Goal: Task Accomplishment & Management: Use online tool/utility

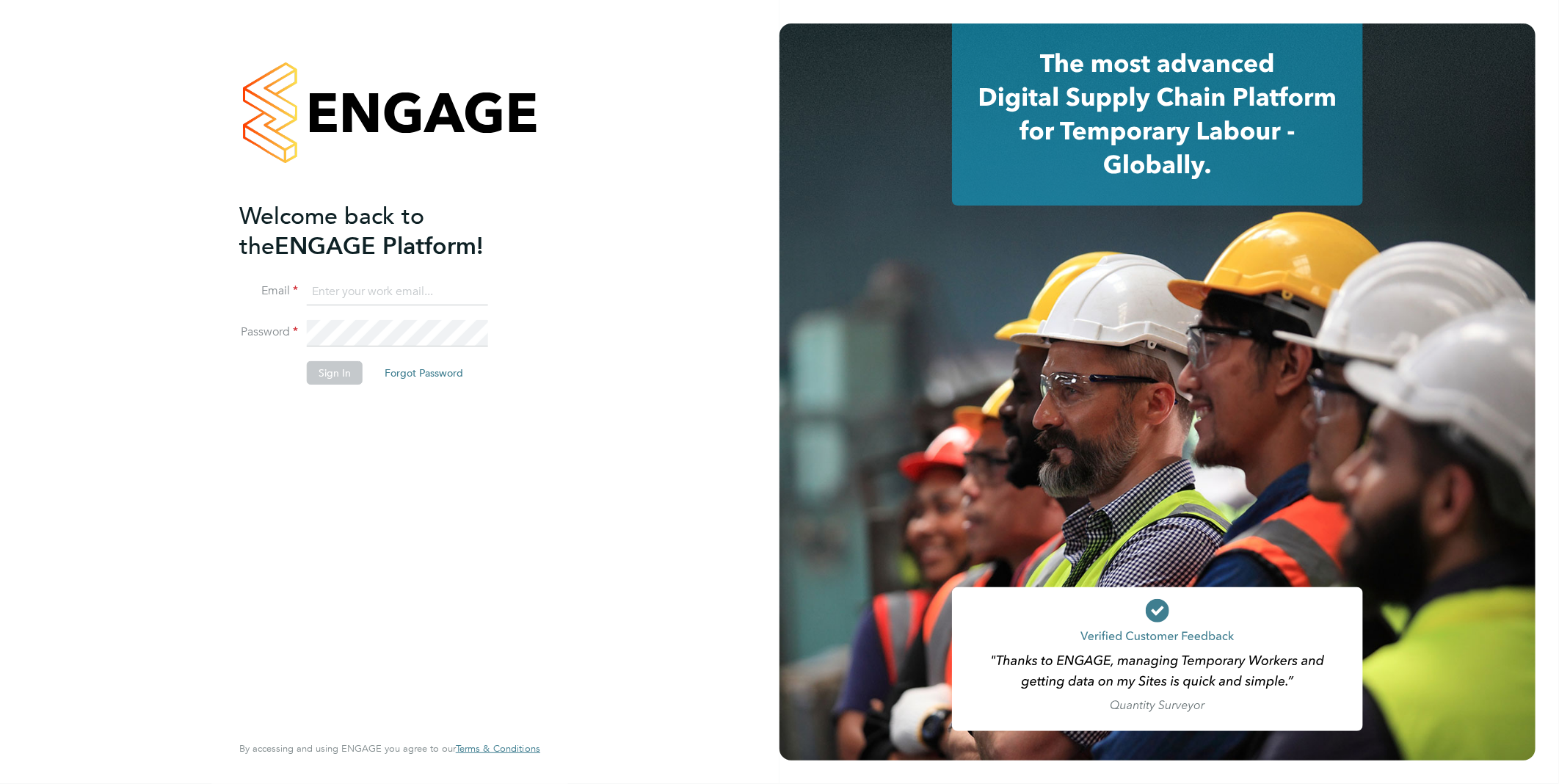
type input "[PERSON_NAME][EMAIL_ADDRESS][PERSON_NAME][DOMAIN_NAME]"
click at [333, 365] on button "Sign In" at bounding box center [334, 372] width 56 height 23
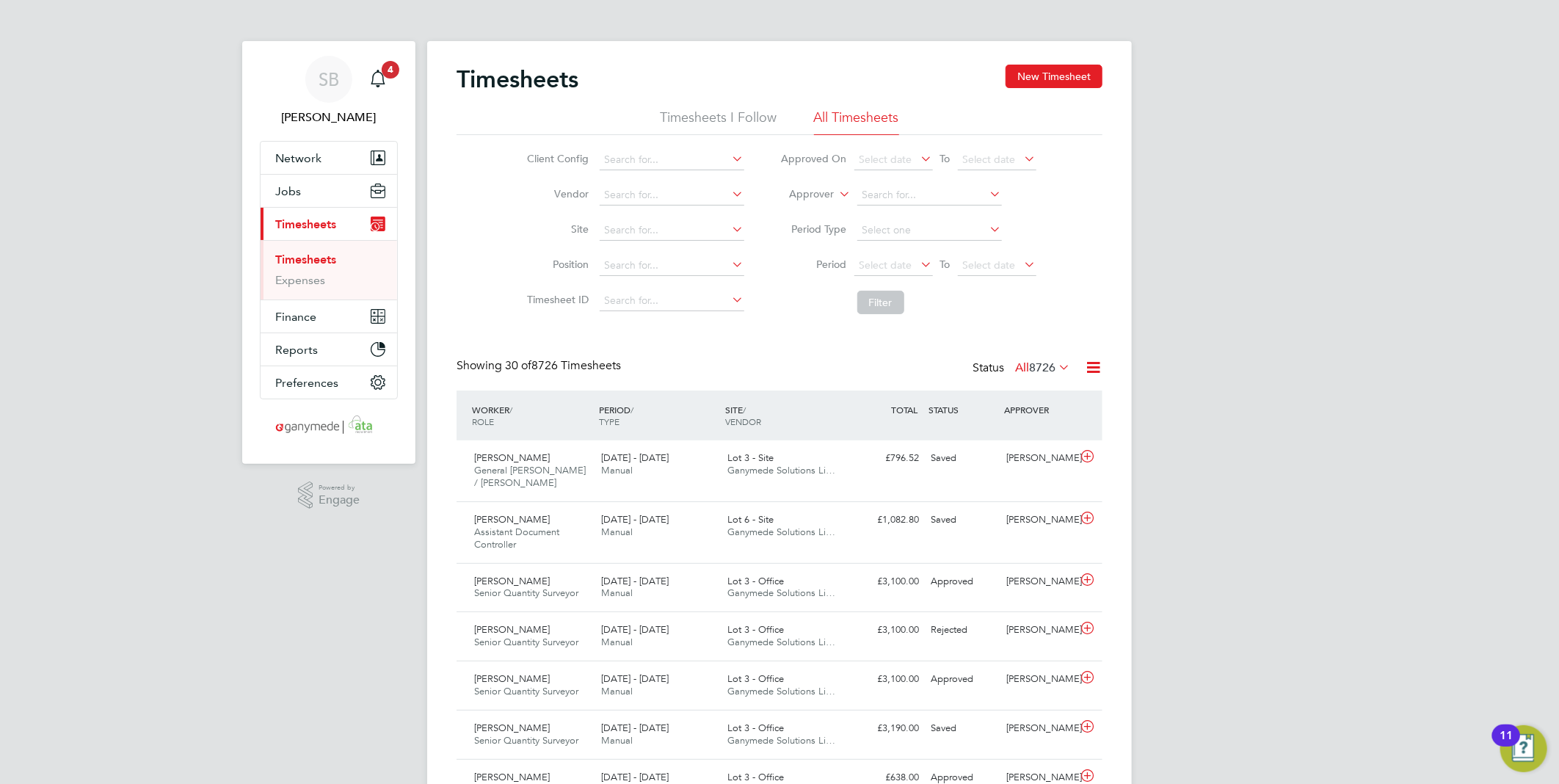
click at [1095, 361] on icon at bounding box center [1093, 368] width 19 height 19
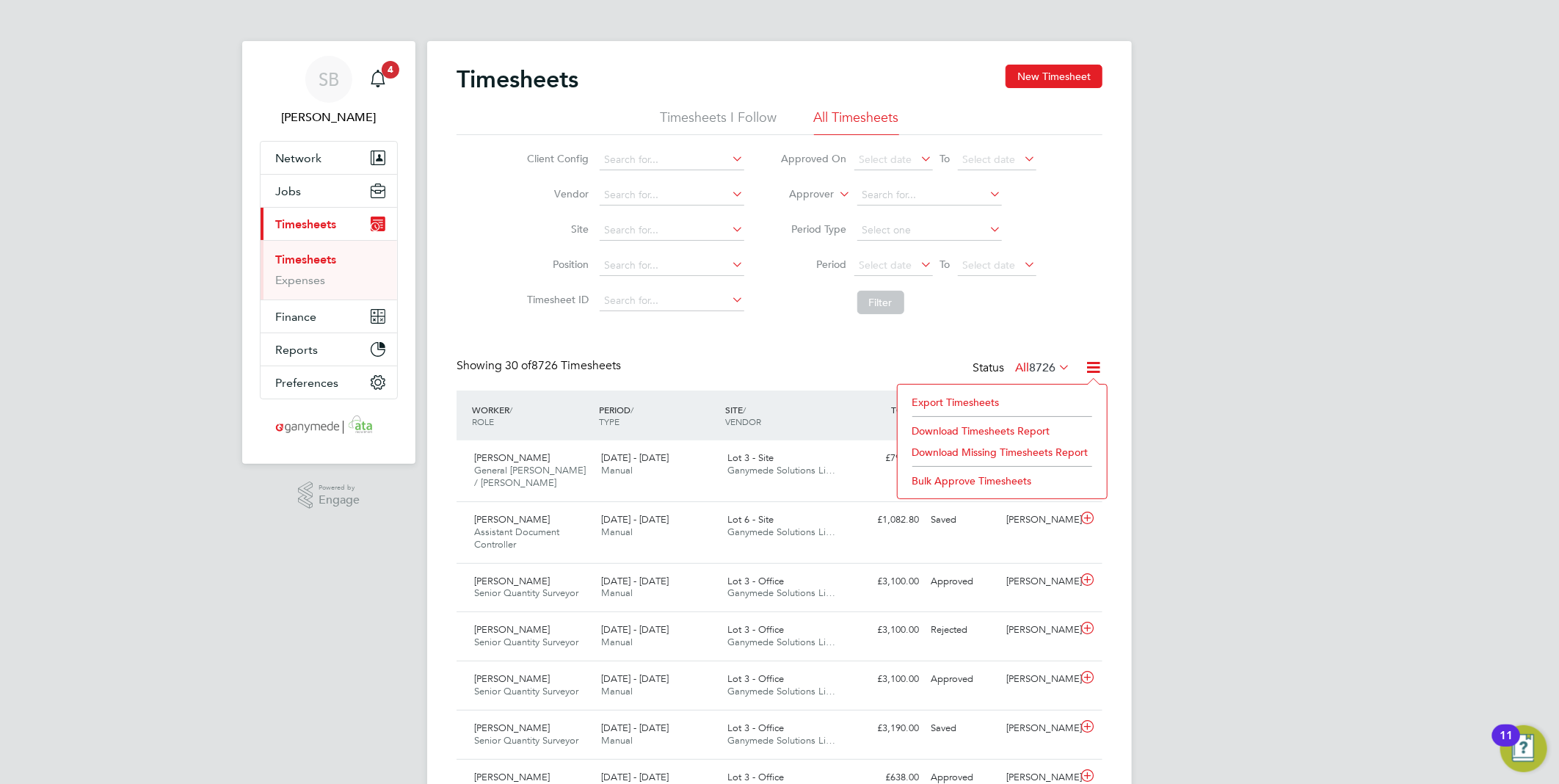
click at [1032, 392] on li "Export Timesheets" at bounding box center [1002, 402] width 194 height 21
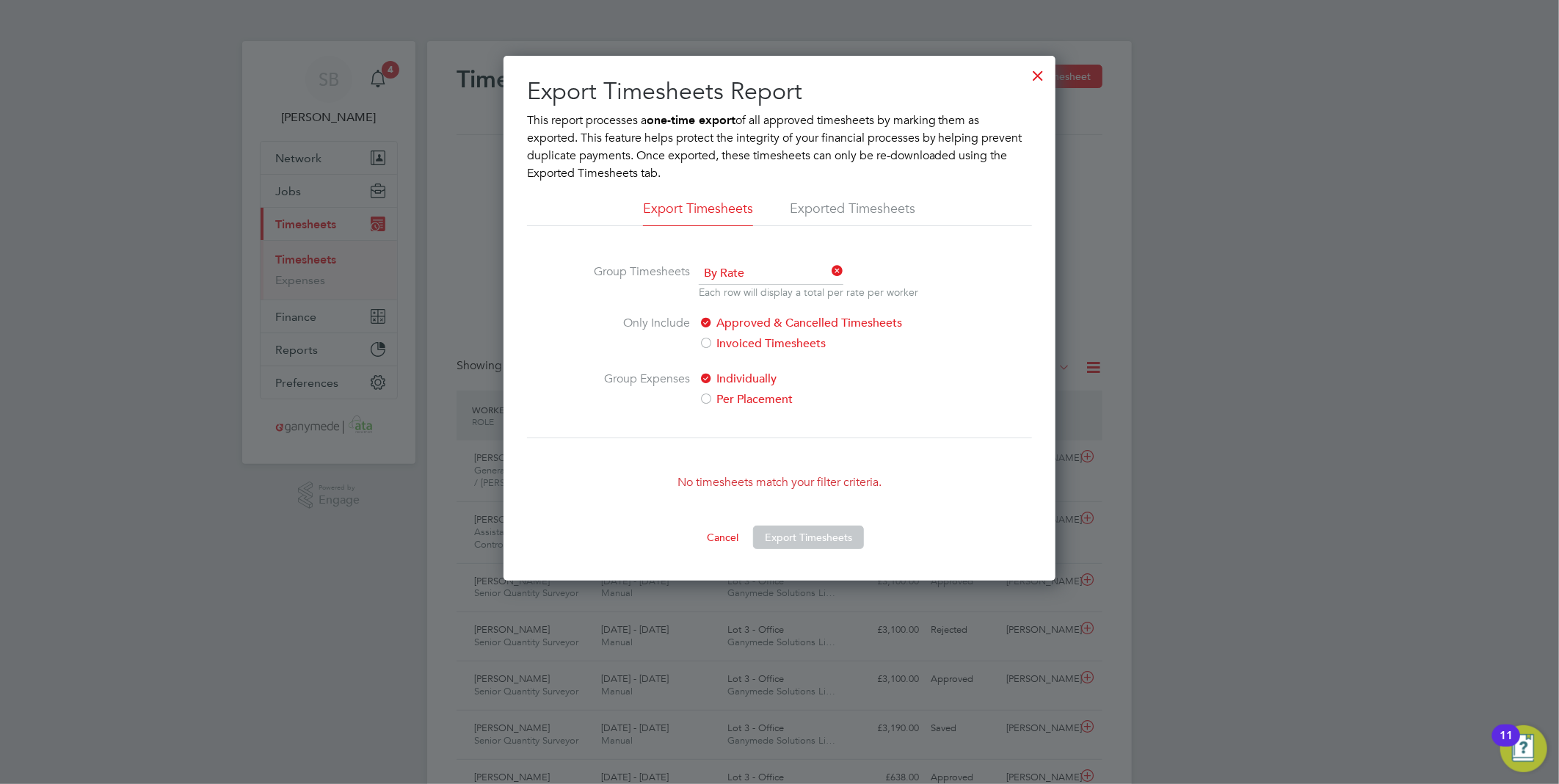
click at [1046, 82] on div at bounding box center [1038, 72] width 26 height 26
